Goal: Task Accomplishment & Management: Use online tool/utility

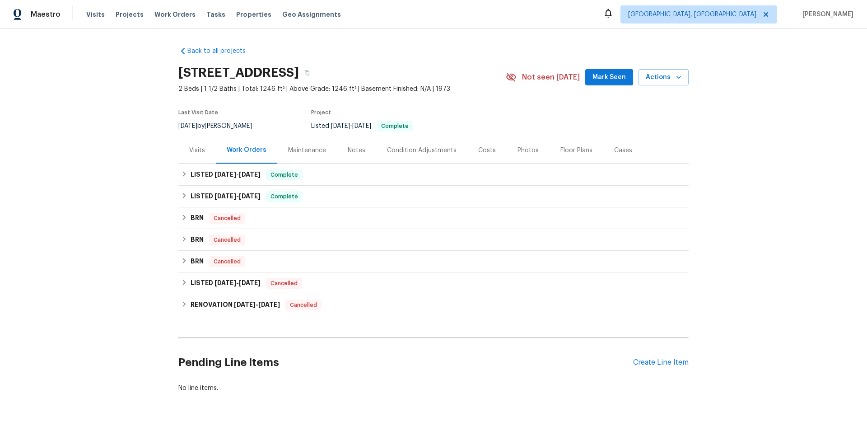
click at [195, 146] on div "Visits" at bounding box center [197, 150] width 16 height 9
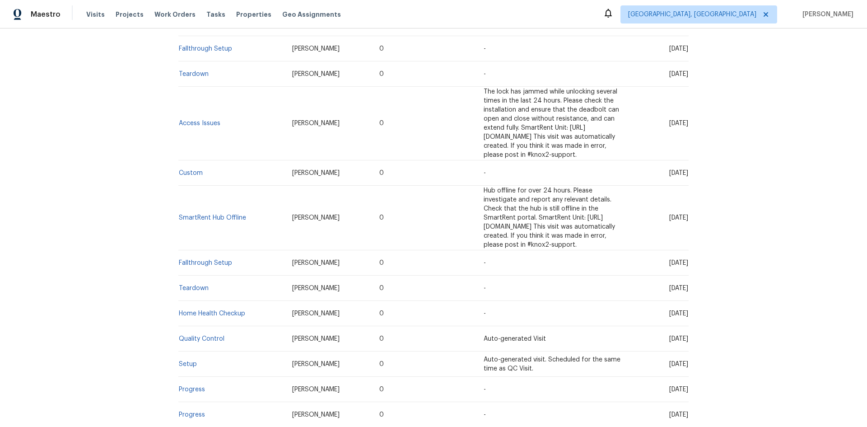
scroll to position [271, 0]
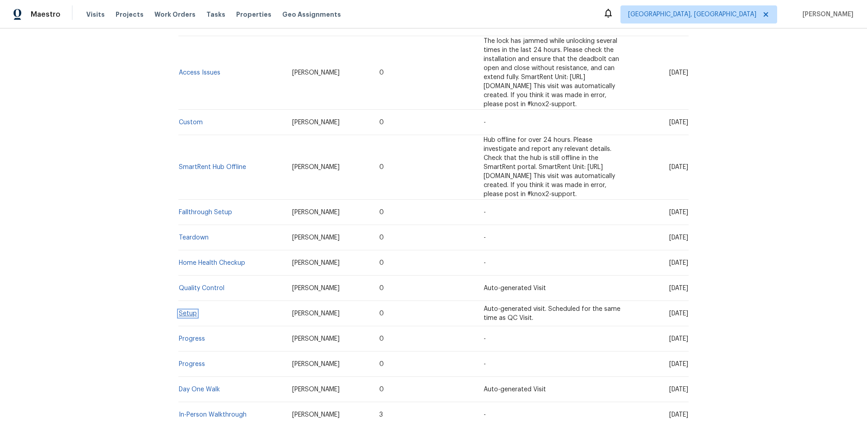
click at [186, 310] on link "Setup" at bounding box center [188, 313] width 18 height 6
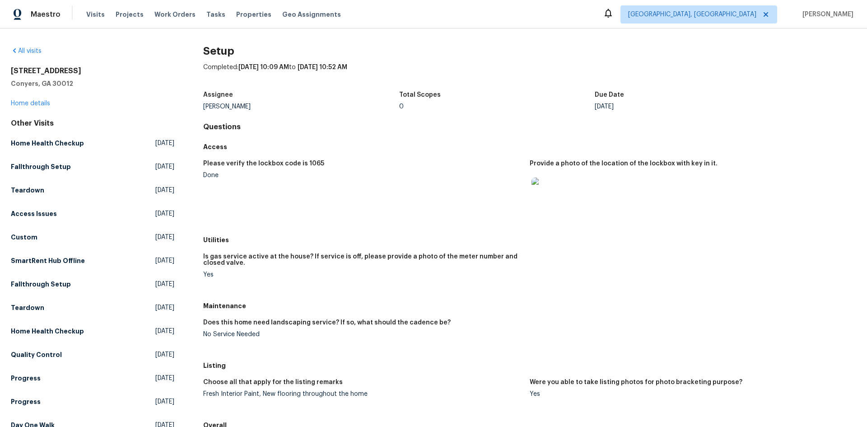
click at [549, 197] on img at bounding box center [545, 191] width 29 height 29
